Goal: Task Accomplishment & Management: Manage account settings

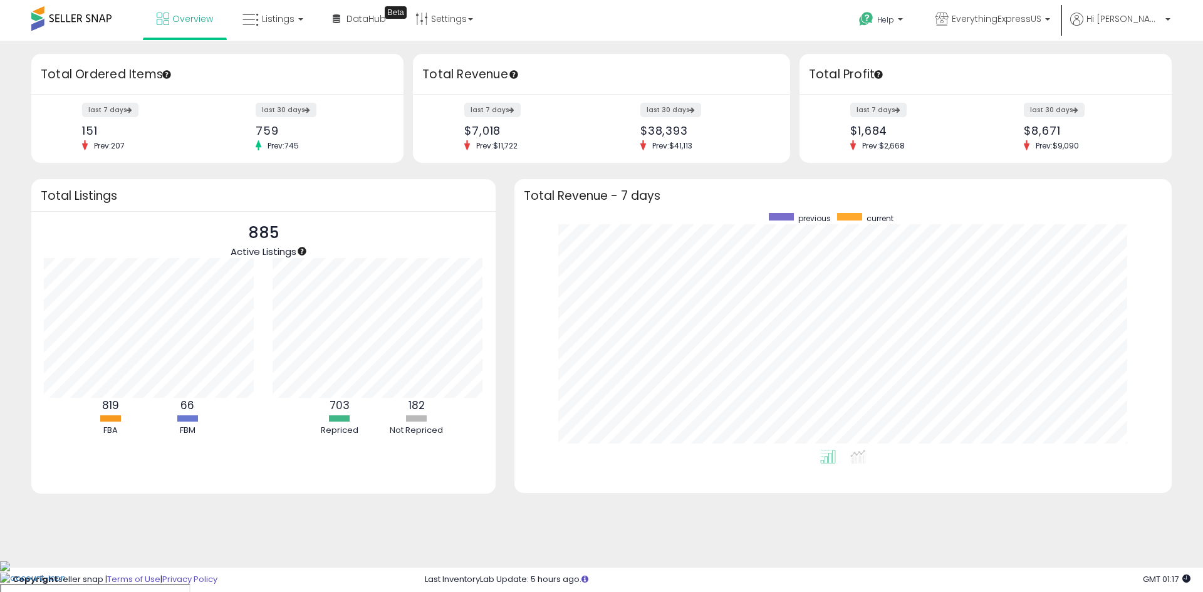
scroll to position [237, 632]
drag, startPoint x: 524, startPoint y: 471, endPoint x: 514, endPoint y: 449, distance: 24.1
click at [524, 471] on div "previous current" at bounding box center [842, 352] width 657 height 282
click at [272, 16] on span "Listings" at bounding box center [278, 19] width 33 height 13
click at [294, 64] on icon at bounding box center [282, 62] width 54 height 16
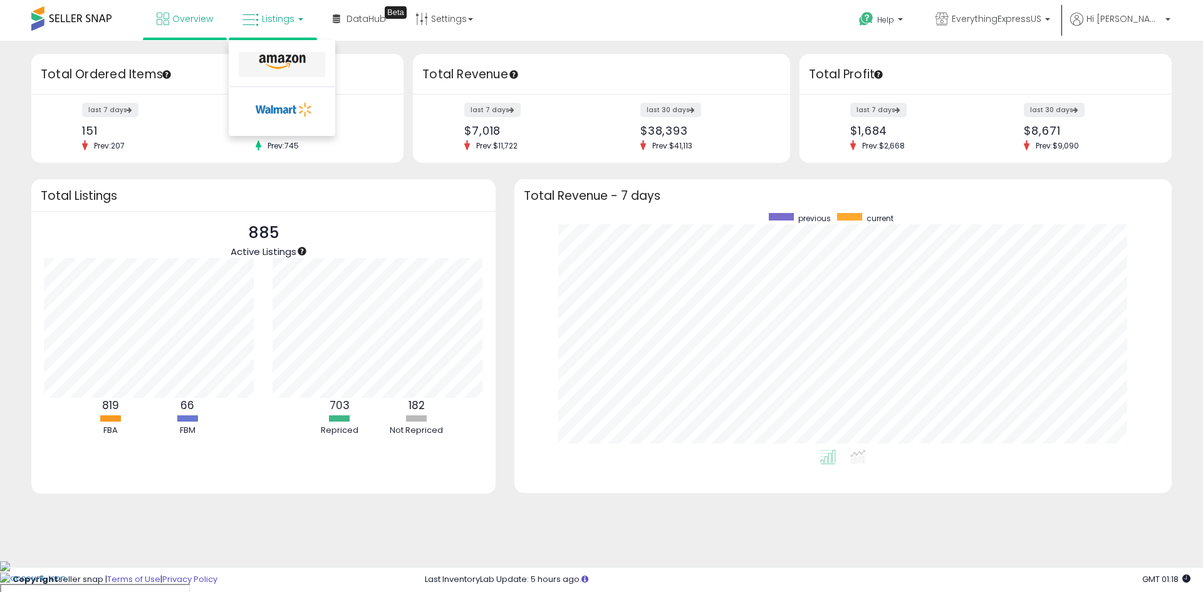
click at [294, 64] on div "Total Ordered Items" at bounding box center [217, 74] width 372 height 41
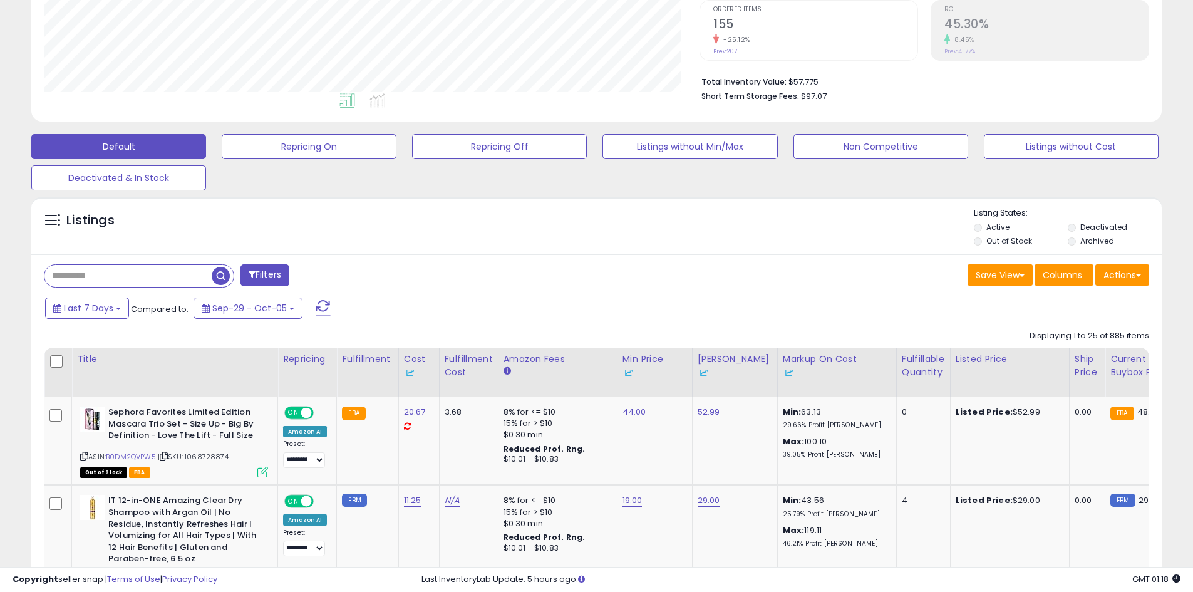
scroll to position [251, 0]
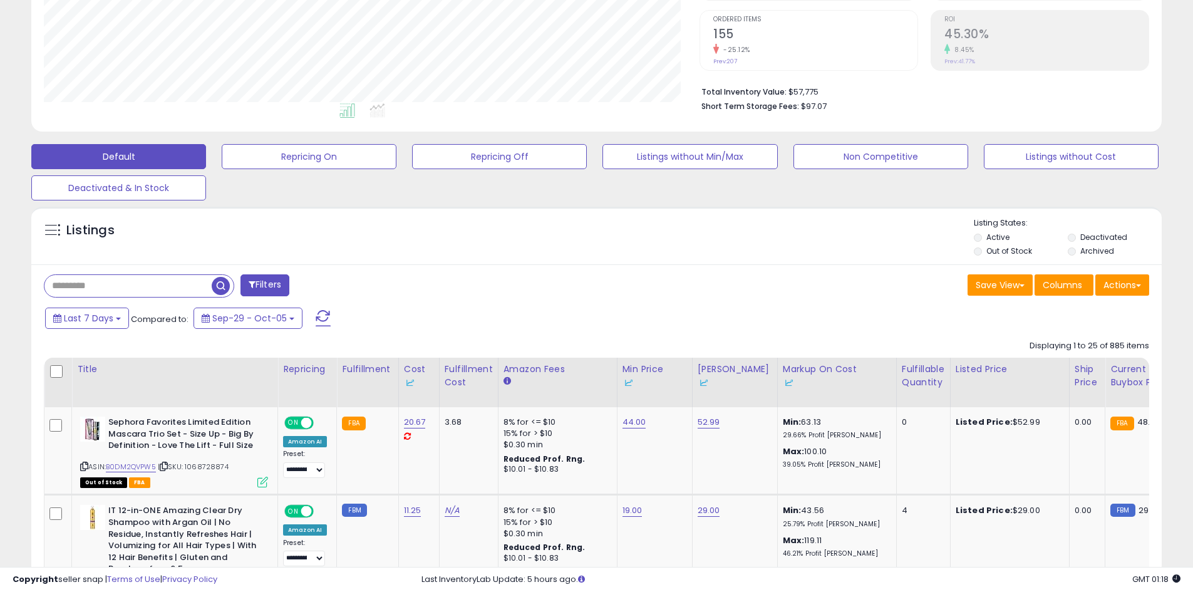
click at [153, 298] on div "Filters" at bounding box center [315, 286] width 562 height 25
click at [148, 289] on input "text" at bounding box center [127, 286] width 167 height 22
type input "******"
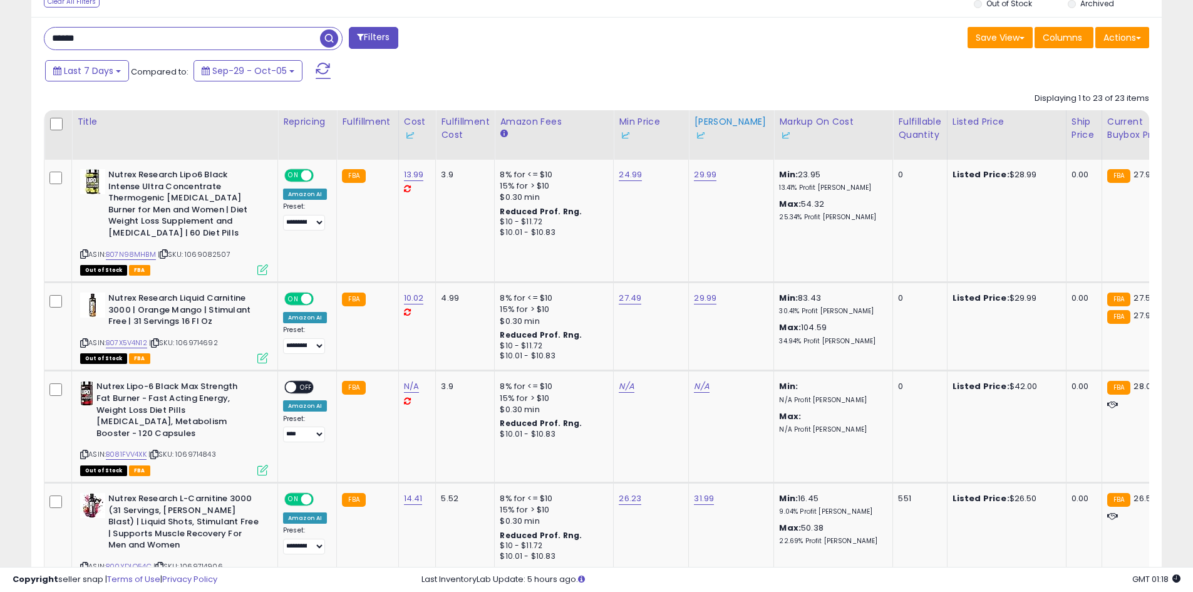
scroll to position [257, 656]
click at [918, 130] on div "Fulfillable Quantity" at bounding box center [919, 128] width 43 height 26
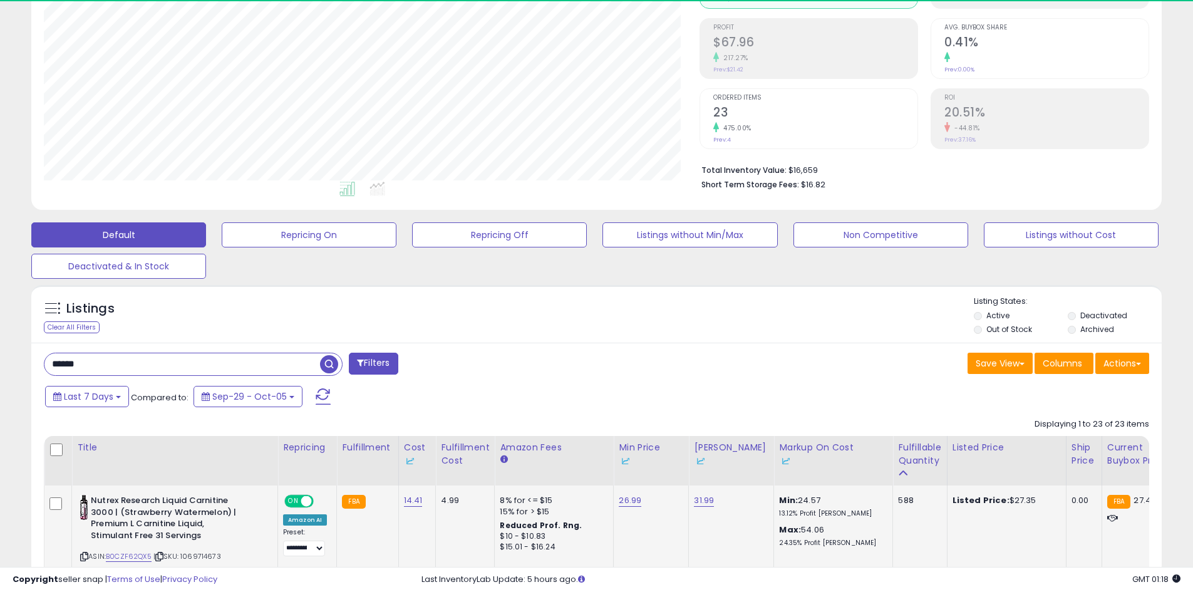
scroll to position [498, 0]
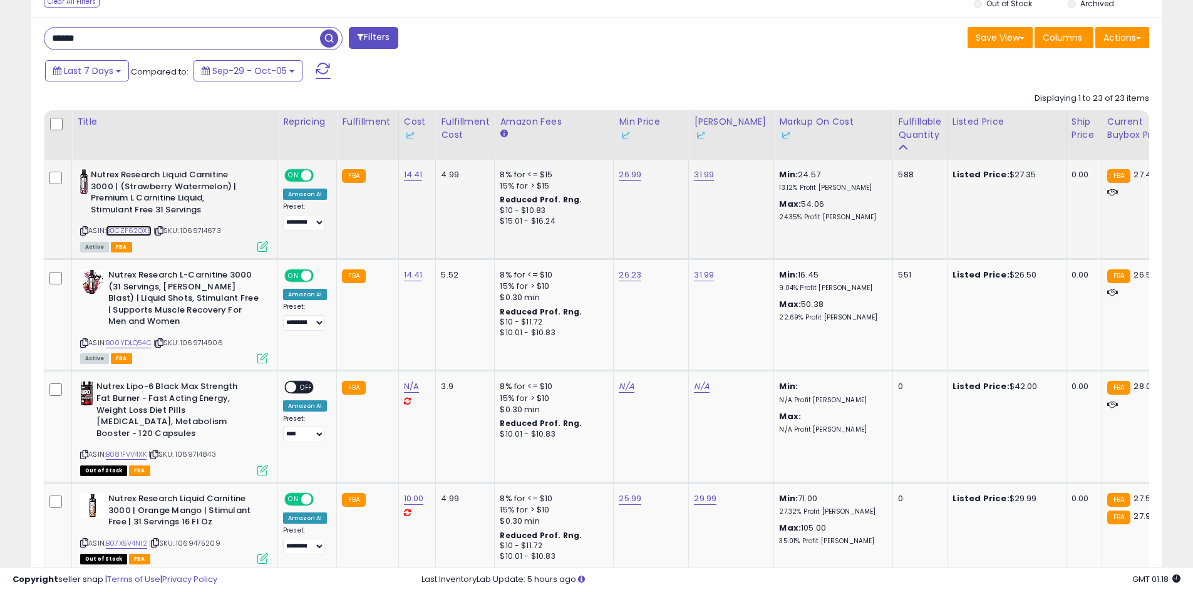
click at [142, 233] on link "B0CZF62QX5" at bounding box center [129, 230] width 46 height 11
click at [631, 175] on link "26.99" at bounding box center [630, 174] width 23 height 13
drag, startPoint x: 579, startPoint y: 128, endPoint x: 397, endPoint y: 137, distance: 182.5
type input "*****"
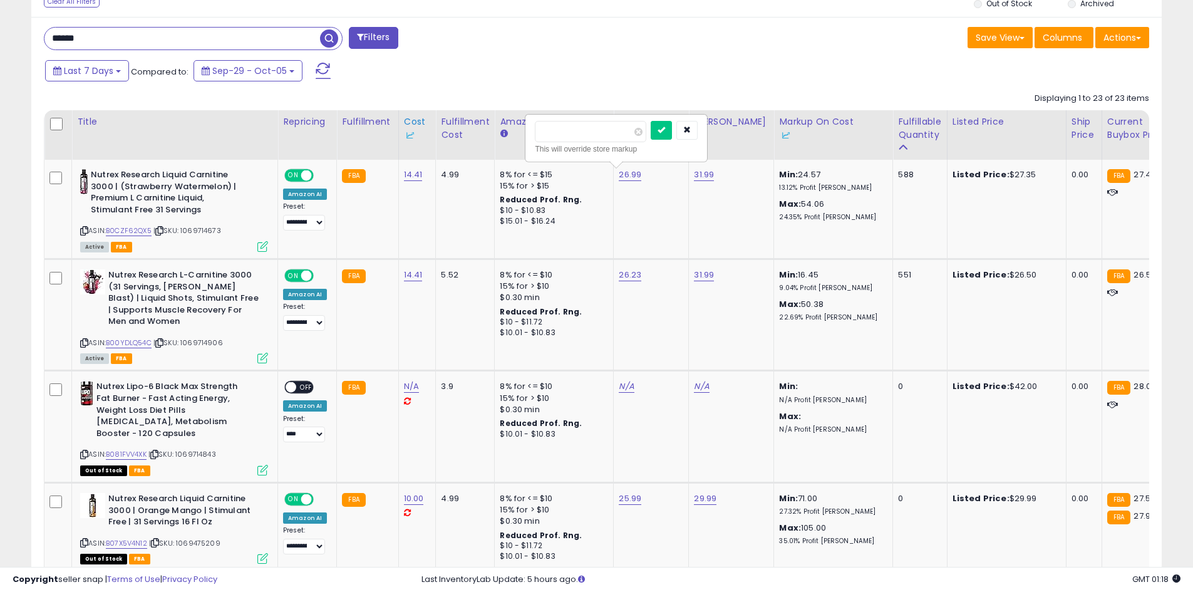
click button "submit" at bounding box center [661, 130] width 21 height 19
click at [706, 175] on link "31.99" at bounding box center [704, 174] width 20 height 13
drag, startPoint x: 627, startPoint y: 130, endPoint x: 489, endPoint y: 128, distance: 138.4
type input "*****"
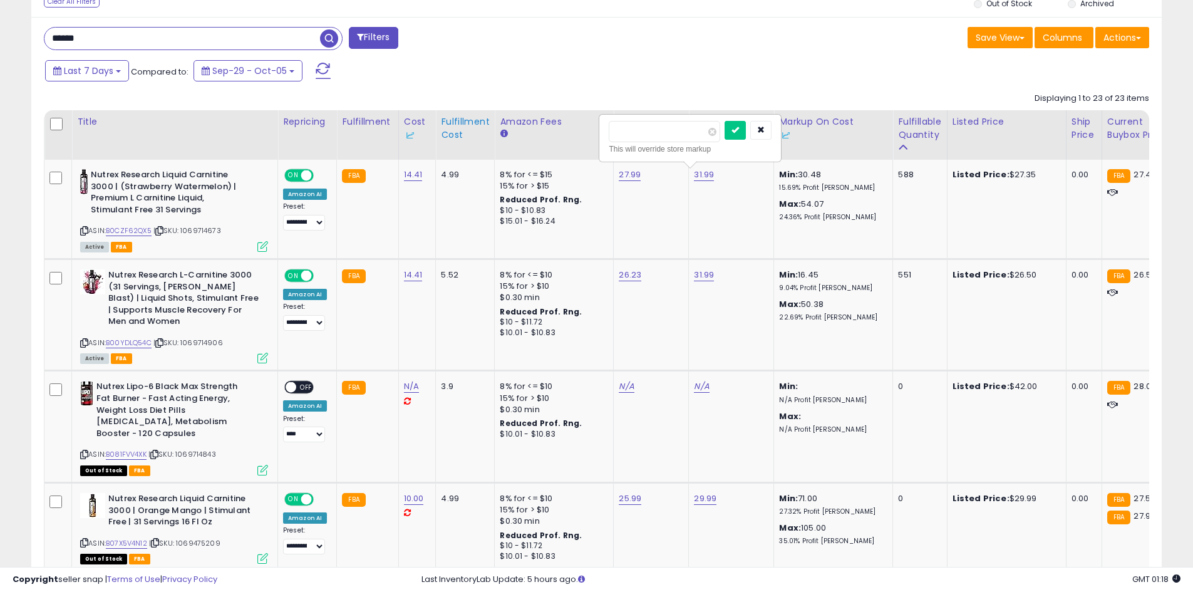
click button "submit" at bounding box center [735, 130] width 21 height 19
drag, startPoint x: 267, startPoint y: 243, endPoint x: 206, endPoint y: 294, distance: 79.2
drag, startPoint x: 206, startPoint y: 294, endPoint x: 143, endPoint y: 340, distance: 78.4
click at [143, 339] on link "B00YDLQ54C" at bounding box center [129, 343] width 46 height 11
click at [627, 270] on link "26.23" at bounding box center [630, 275] width 23 height 13
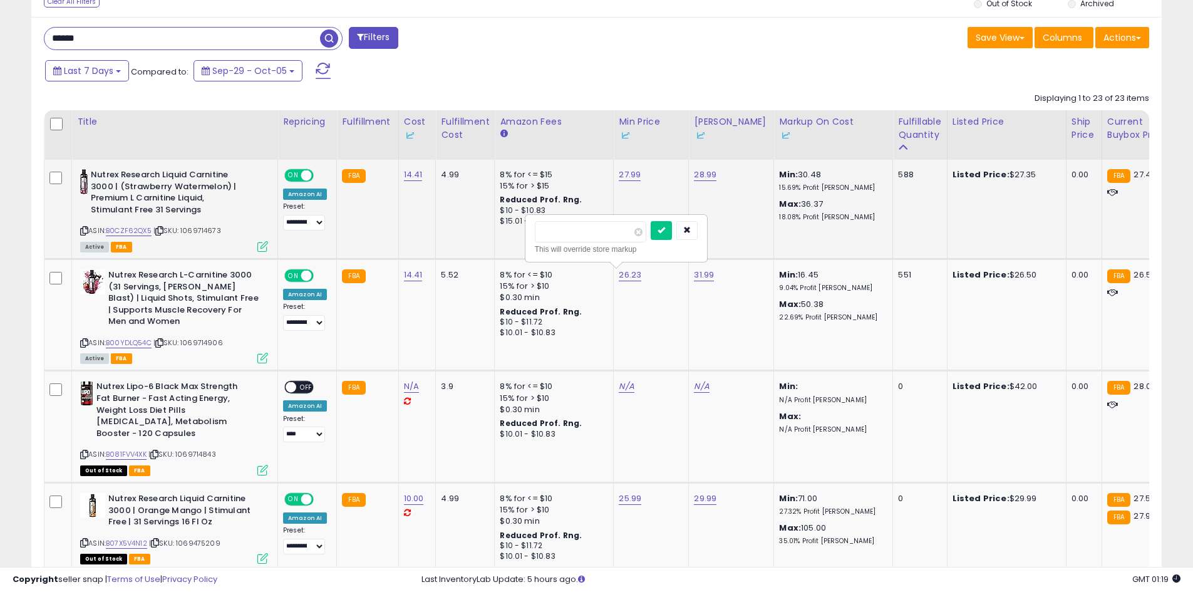
drag, startPoint x: 540, startPoint y: 234, endPoint x: 466, endPoint y: 232, distance: 74.0
type input "*****"
click button "submit" at bounding box center [661, 230] width 21 height 19
